Goal: Task Accomplishment & Management: Manage account settings

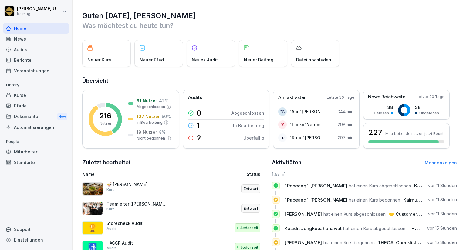
click at [53, 98] on div "Kurse" at bounding box center [36, 95] width 66 height 11
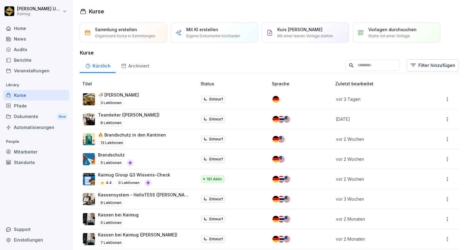
click at [172, 96] on div "🍜 KAIMUG Kantinen 3 Lektionen" at bounding box center [137, 99] width 108 height 15
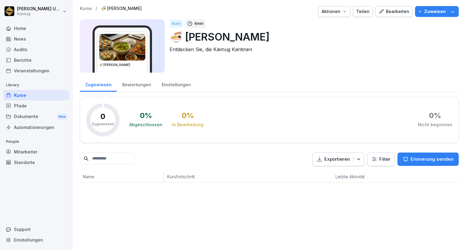
click at [384, 14] on div "Bearbeiten" at bounding box center [393, 11] width 31 height 7
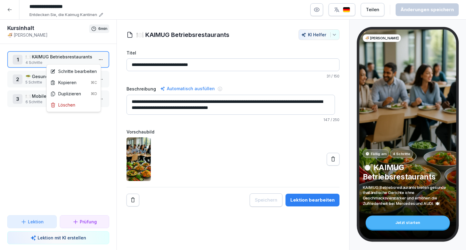
click at [96, 59] on html "**********" at bounding box center [233, 125] width 466 height 250
click at [87, 71] on div "Schritte bearbeiten" at bounding box center [73, 71] width 46 height 6
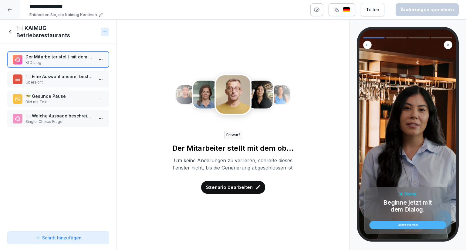
click at [317, 8] on icon "button" at bounding box center [316, 10] width 6 height 6
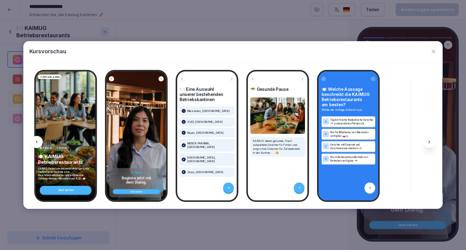
click at [426, 139] on div at bounding box center [429, 142] width 12 height 12
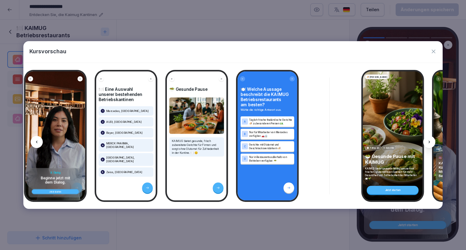
click at [430, 142] on icon at bounding box center [429, 142] width 5 height 5
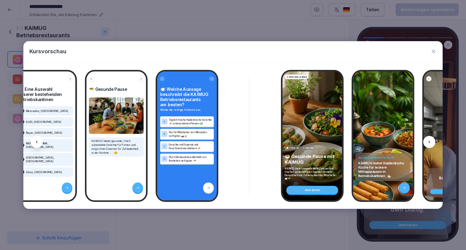
scroll to position [0, 161]
click at [431, 144] on icon at bounding box center [429, 142] width 5 height 5
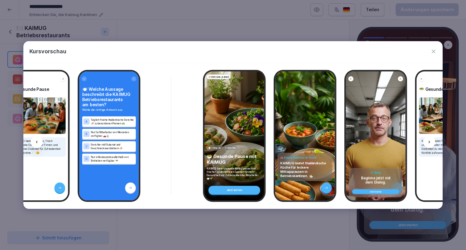
scroll to position [0, 242]
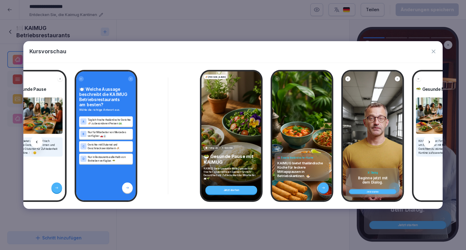
click at [430, 143] on icon at bounding box center [429, 142] width 5 height 5
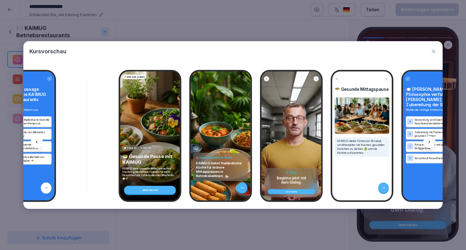
scroll to position [0, 323]
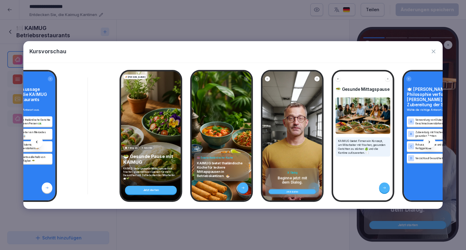
click at [432, 141] on div at bounding box center [429, 142] width 12 height 12
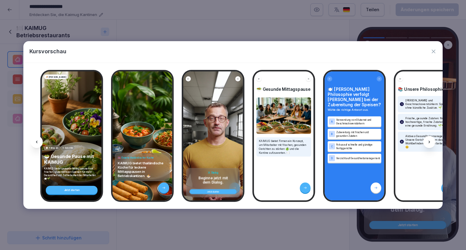
scroll to position [0, 404]
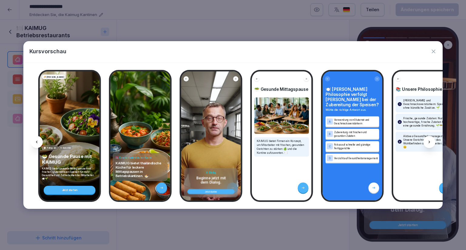
click at [432, 141] on div at bounding box center [429, 142] width 12 height 12
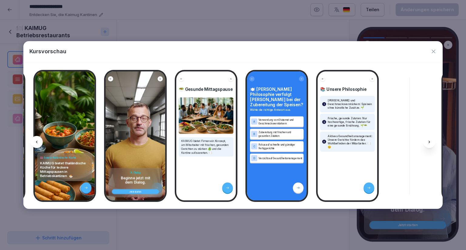
scroll to position [0, 485]
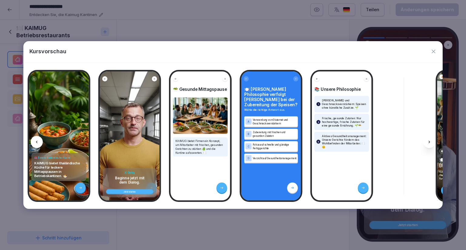
click at [432, 141] on div at bounding box center [429, 142] width 12 height 12
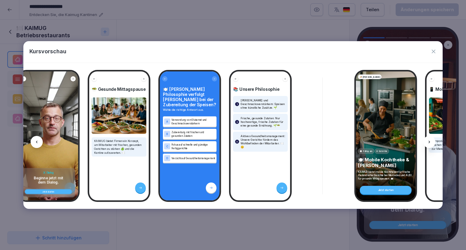
click at [432, 141] on div at bounding box center [429, 142] width 12 height 12
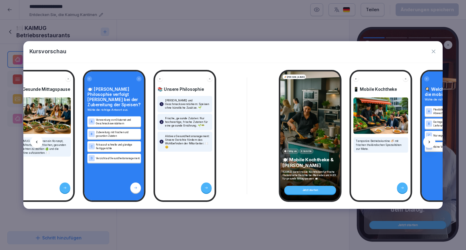
scroll to position [0, 648]
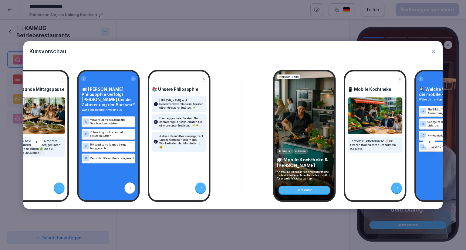
click at [432, 141] on div at bounding box center [429, 142] width 12 height 12
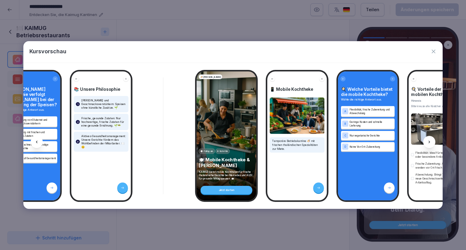
scroll to position [0, 729]
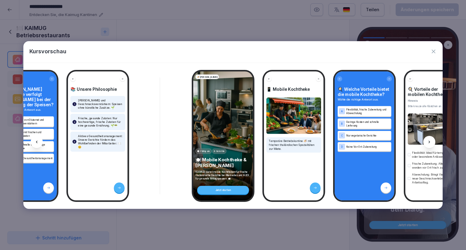
click at [432, 141] on div at bounding box center [429, 142] width 12 height 12
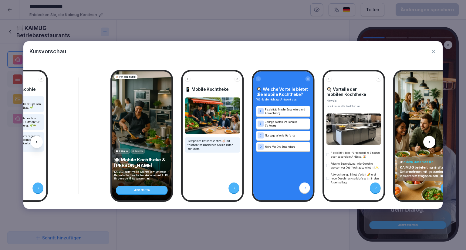
scroll to position [0, 810]
click at [432, 141] on div at bounding box center [429, 142] width 12 height 12
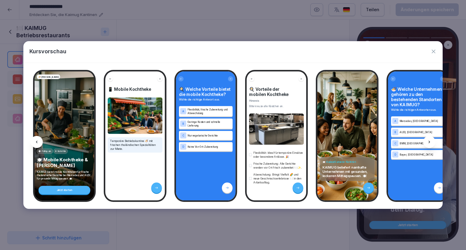
scroll to position [0, 891]
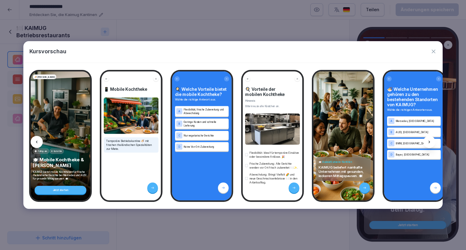
click at [432, 141] on div at bounding box center [429, 142] width 12 height 12
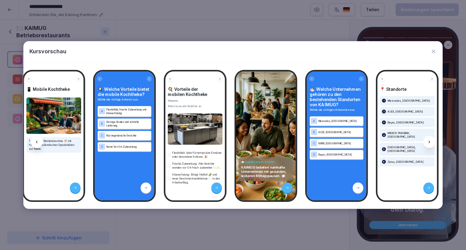
scroll to position [0, 973]
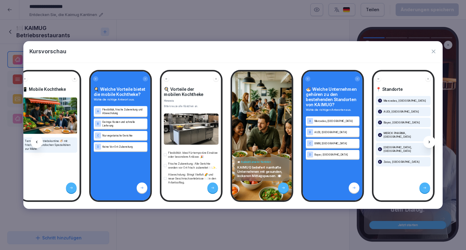
click at [432, 141] on div at bounding box center [429, 142] width 12 height 12
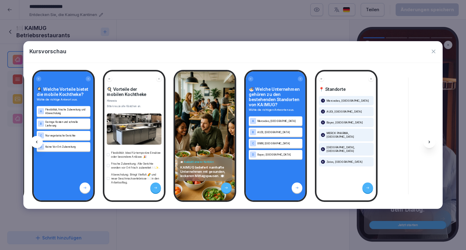
click at [39, 143] on icon at bounding box center [36, 142] width 5 height 5
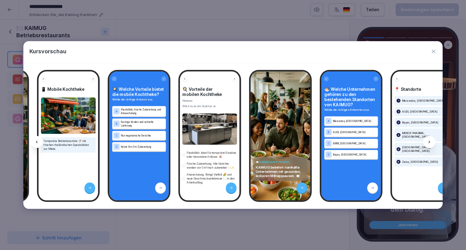
scroll to position [0, 948]
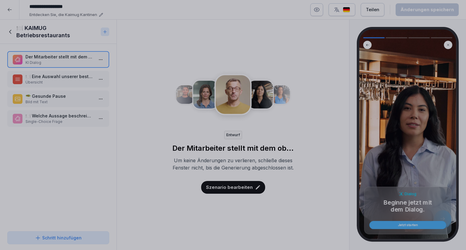
click at [124, 31] on div at bounding box center [233, 125] width 466 height 250
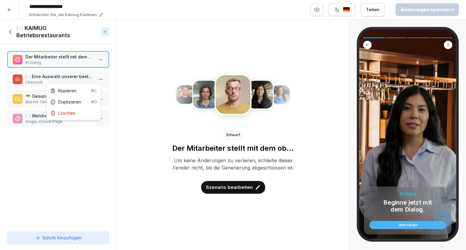
click at [92, 79] on html "**********" at bounding box center [233, 125] width 466 height 250
click at [81, 75] on html "**********" at bounding box center [233, 125] width 466 height 250
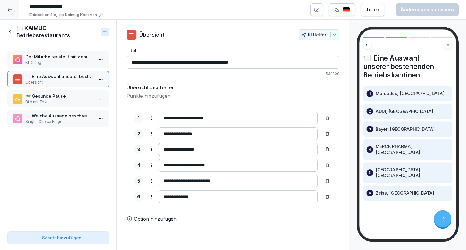
click at [76, 100] on p "Bild mit Text" at bounding box center [59, 101] width 68 height 5
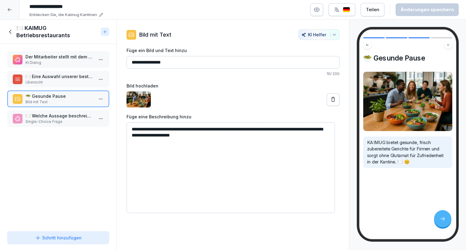
click at [75, 122] on p "Single-Choice Frage" at bounding box center [59, 121] width 68 height 5
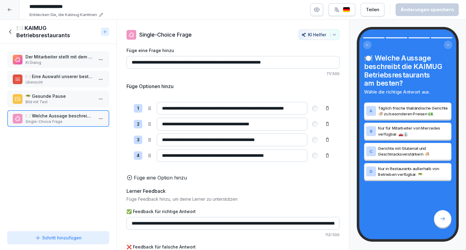
click at [11, 30] on icon at bounding box center [10, 31] width 7 height 7
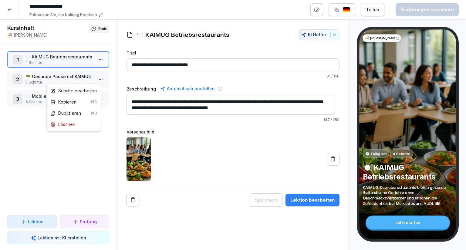
click at [95, 75] on html "**********" at bounding box center [233, 125] width 466 height 250
click at [92, 91] on div "Schritte bearbeiten" at bounding box center [73, 91] width 46 height 6
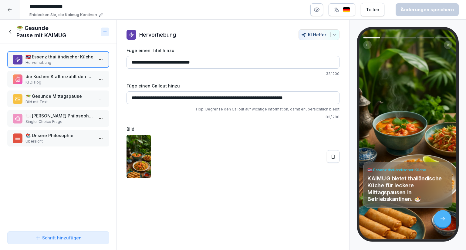
click at [135, 61] on input "**********" at bounding box center [232, 62] width 213 height 13
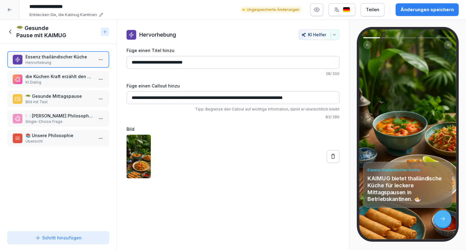
click at [133, 61] on input "**********" at bounding box center [232, 62] width 213 height 13
type input "**********"
click at [405, 11] on div "Änderungen speichern" at bounding box center [426, 9] width 53 height 7
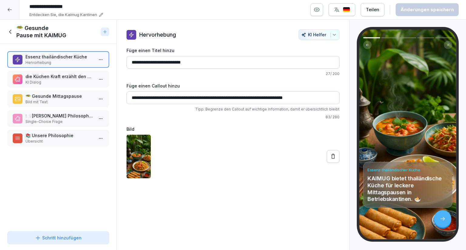
click at [69, 82] on p "KI Dialog" at bounding box center [59, 82] width 68 height 5
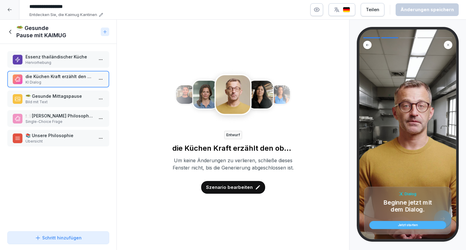
click at [78, 96] on p "🥗 Gesunde Mittagspause" at bounding box center [59, 96] width 68 height 6
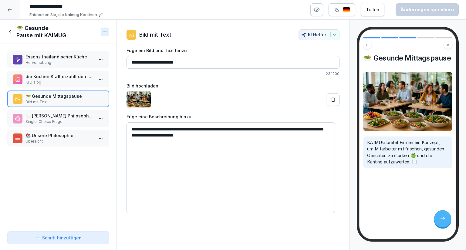
click at [47, 114] on p "🍽️ [PERSON_NAME] Philosophie verfolgt [PERSON_NAME] bei der Zubereitung der Spe…" at bounding box center [59, 116] width 68 height 6
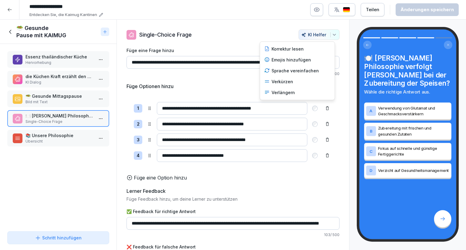
click at [332, 34] on icon "button" at bounding box center [334, 34] width 5 height 5
click at [297, 61] on div "Emojis hinzufügen" at bounding box center [297, 60] width 71 height 11
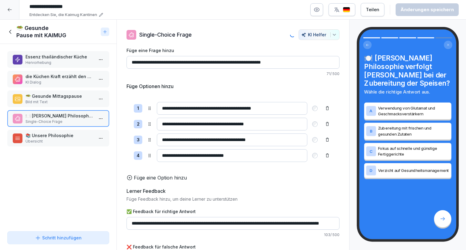
type input "**********"
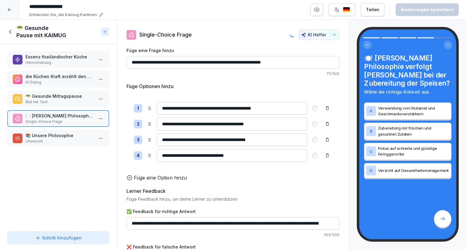
type input "**********"
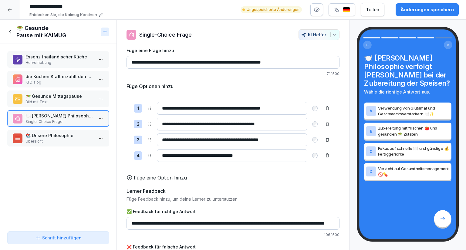
click at [411, 5] on button "Änderungen speichern" at bounding box center [426, 9] width 63 height 13
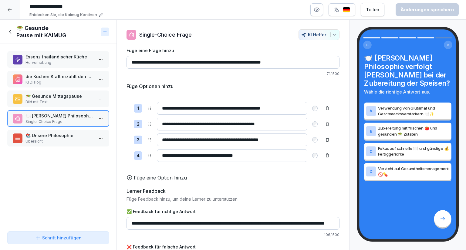
click at [71, 144] on div "📚 Unsere Philosophie Übersicht" at bounding box center [58, 138] width 102 height 17
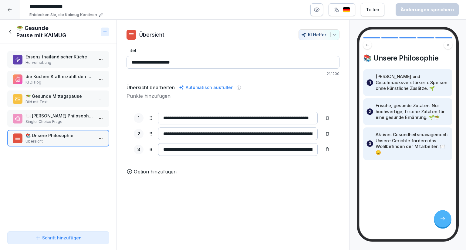
click at [8, 31] on icon at bounding box center [10, 31] width 7 height 7
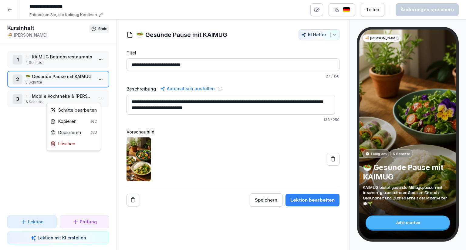
click at [98, 99] on html "**********" at bounding box center [233, 125] width 466 height 250
click at [90, 111] on div "Schritte bearbeiten" at bounding box center [73, 110] width 46 height 6
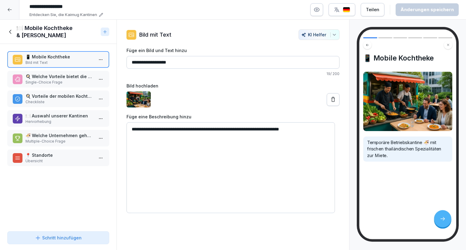
click at [71, 83] on p "Single-Choice Frage" at bounding box center [59, 82] width 68 height 5
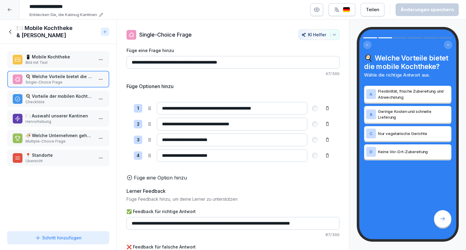
click at [64, 66] on div "📱 Mobile Kochtheke Bild mit Text" at bounding box center [58, 59] width 102 height 17
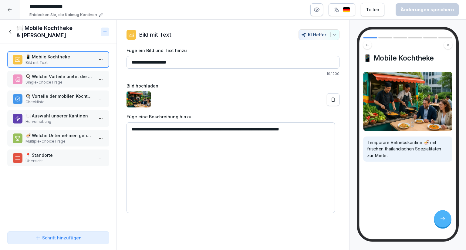
click at [69, 99] on p "Checkliste" at bounding box center [59, 101] width 68 height 5
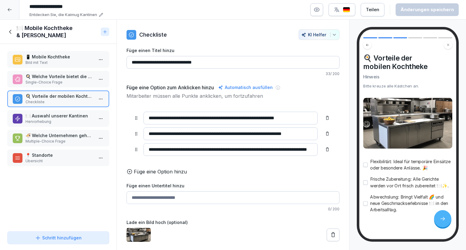
click at [74, 57] on p "📱 Mobile Kochtheke" at bounding box center [59, 57] width 68 height 6
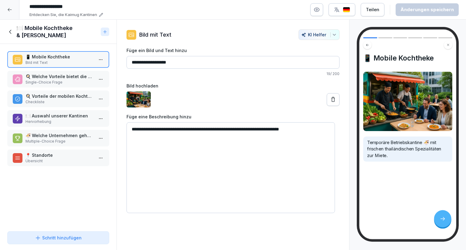
click at [68, 73] on p "🍳 Welche Vorteile bietet die mobile Kochtheke?" at bounding box center [59, 76] width 68 height 6
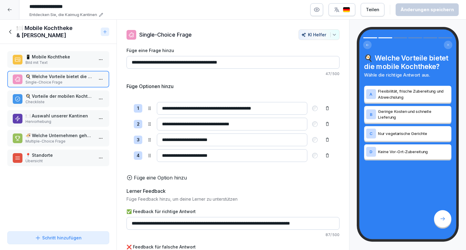
click at [71, 106] on div "🍳 Vorteile der mobilen Kochtheke Checkliste" at bounding box center [58, 99] width 102 height 17
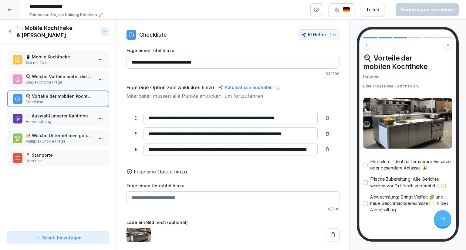
click at [70, 125] on div "🍽️ Auswahl unserer Kantinen Hervorhebung" at bounding box center [58, 118] width 102 height 17
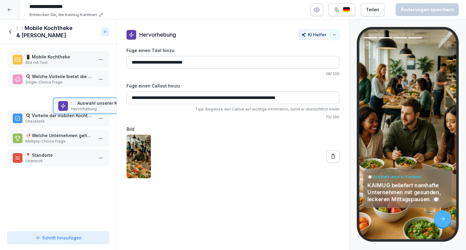
drag, startPoint x: 70, startPoint y: 125, endPoint x: 64, endPoint y: 117, distance: 10.4
click at [64, 114] on div "🍽️ Auswahl unserer Kantinen Hervorhebung" at bounding box center [104, 106] width 102 height 17
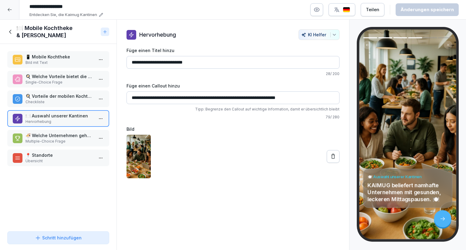
click at [71, 139] on p "Multiple-Choice Frage" at bounding box center [59, 141] width 68 height 5
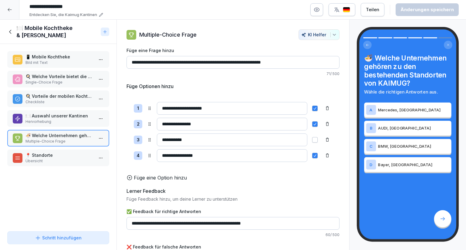
click at [69, 156] on p "📍 Standorte" at bounding box center [59, 155] width 68 height 6
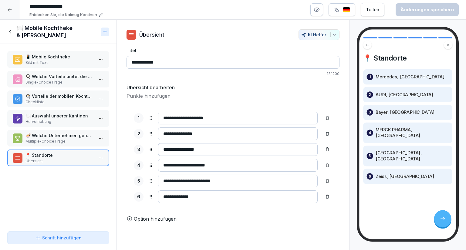
click at [9, 29] on icon at bounding box center [10, 31] width 7 height 7
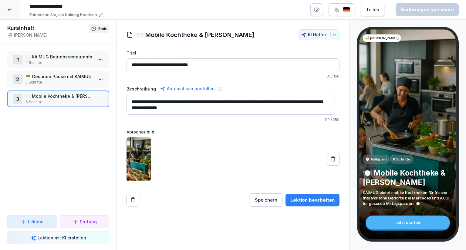
click at [63, 53] on div "1 🍽️ KAIMUG Betriebsrestaurants 4 Schritte" at bounding box center [58, 59] width 102 height 17
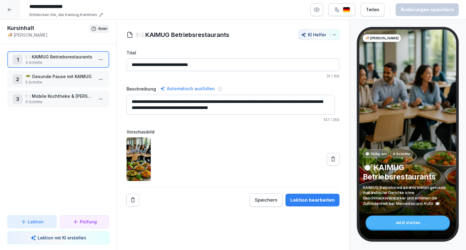
click at [69, 80] on p "5 Schritte" at bounding box center [59, 82] width 68 height 5
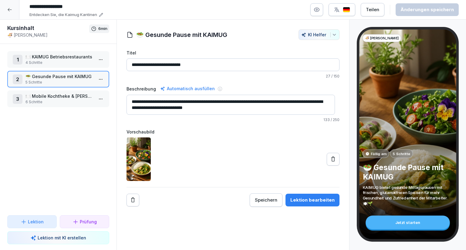
click at [8, 13] on div at bounding box center [9, 9] width 19 height 19
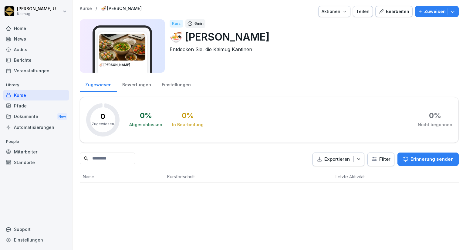
click at [81, 11] on p "Kurse" at bounding box center [86, 8] width 12 height 5
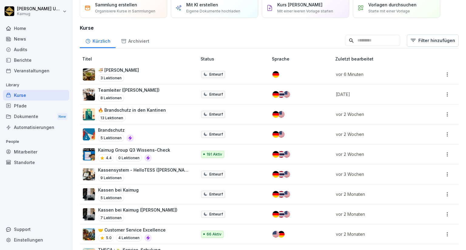
scroll to position [24, 0]
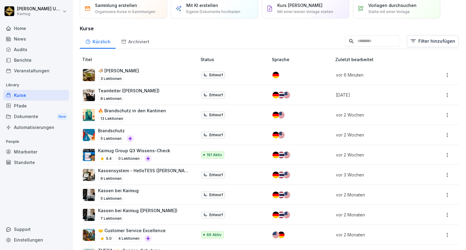
click at [132, 70] on p "🍜 [PERSON_NAME]" at bounding box center [118, 71] width 41 height 6
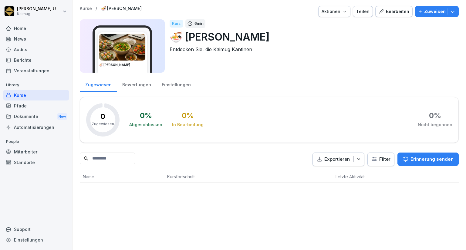
click at [380, 16] on button "Bearbeiten" at bounding box center [393, 11] width 37 height 11
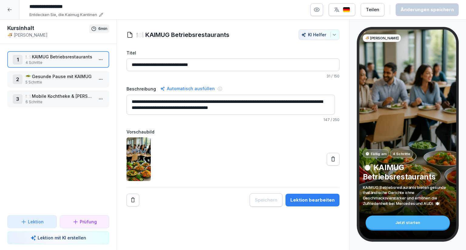
click at [75, 9] on input "**********" at bounding box center [118, 7] width 182 height 10
click at [37, 6] on input "**********" at bounding box center [118, 7] width 182 height 10
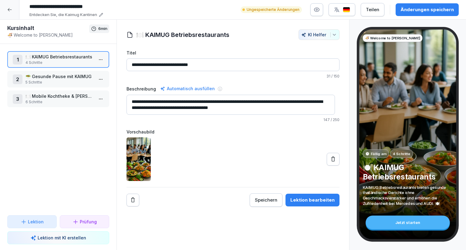
click at [421, 10] on div "Änderungen speichern" at bounding box center [426, 9] width 53 height 7
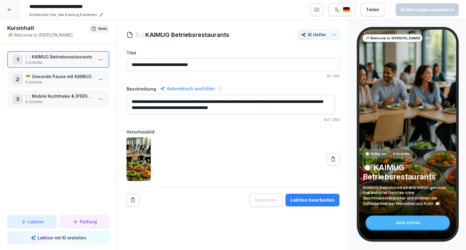
click at [33, 7] on input "**********" at bounding box center [118, 7] width 182 height 10
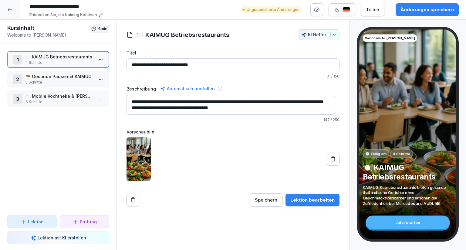
type input "**********"
click at [434, 6] on button "Änderungen speichern" at bounding box center [426, 9] width 63 height 13
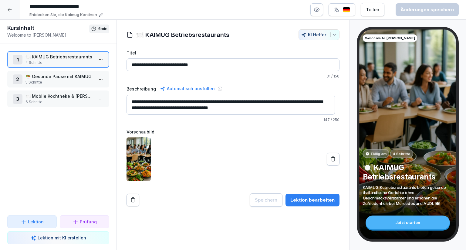
click at [9, 9] on icon at bounding box center [9, 9] width 5 height 5
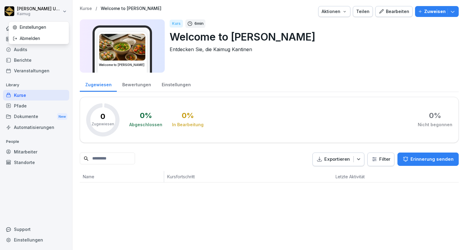
click at [9, 9] on html "Lena Ungewitter Kaimug Home News Audits Berichte Veranstaltungen Library Kurse …" at bounding box center [233, 125] width 466 height 250
click at [85, 13] on html "Lena Ungewitter Kaimug Home News Audits Berichte Veranstaltungen Library Kurse …" at bounding box center [233, 125] width 466 height 250
click at [96, 9] on p "/" at bounding box center [97, 8] width 2 height 5
click at [84, 8] on p "Kurse" at bounding box center [86, 8] width 12 height 5
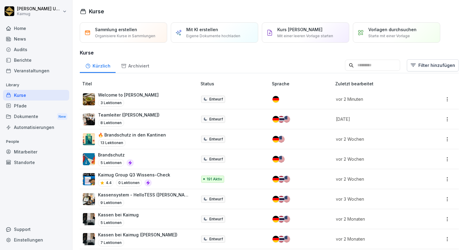
click at [141, 65] on div "Archiviert" at bounding box center [135, 65] width 39 height 15
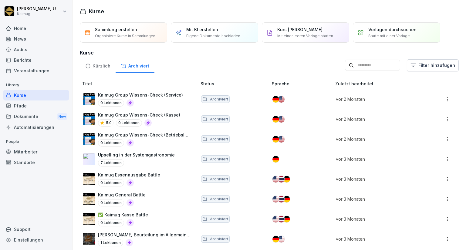
click at [94, 66] on div "Kürzlich" at bounding box center [98, 65] width 36 height 15
